Goal: Information Seeking & Learning: Learn about a topic

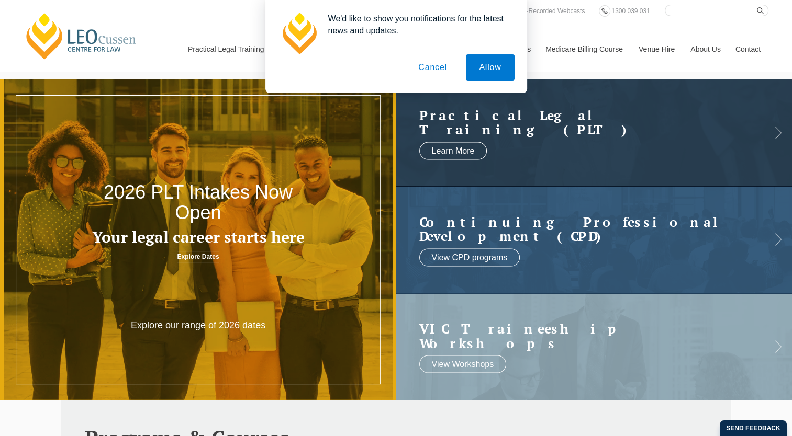
click at [439, 70] on button "Cancel" at bounding box center [432, 67] width 55 height 26
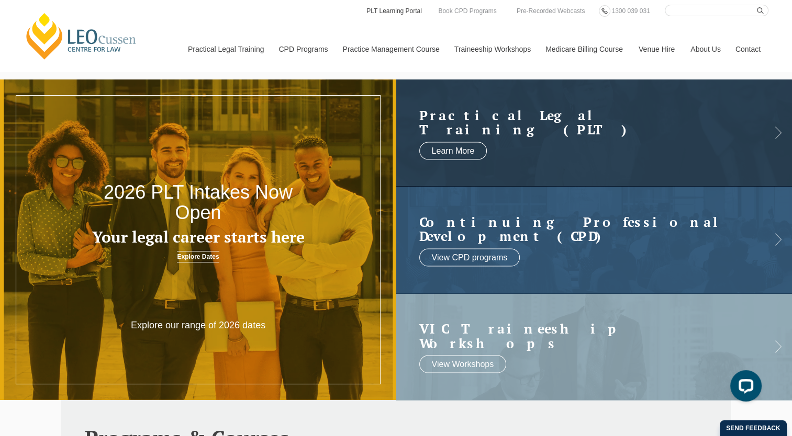
click at [386, 14] on link "PLT Learning Portal" at bounding box center [394, 11] width 58 height 12
